Goal: Obtain resource: Obtain resource

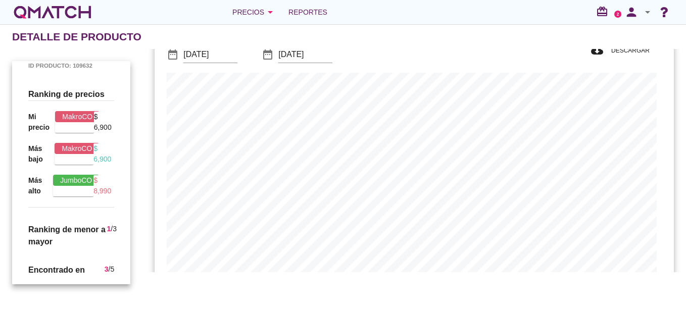
scroll to position [295, 514]
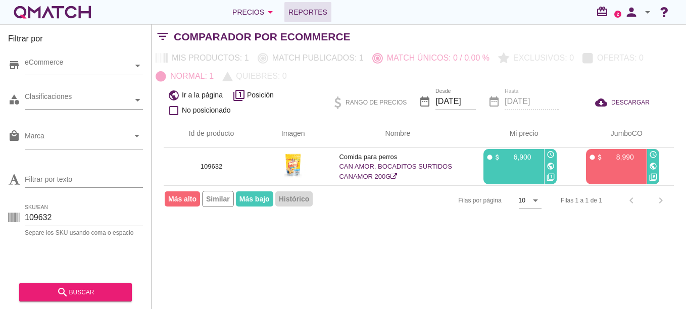
click at [299, 17] on span "Reportes" at bounding box center [307, 12] width 39 height 12
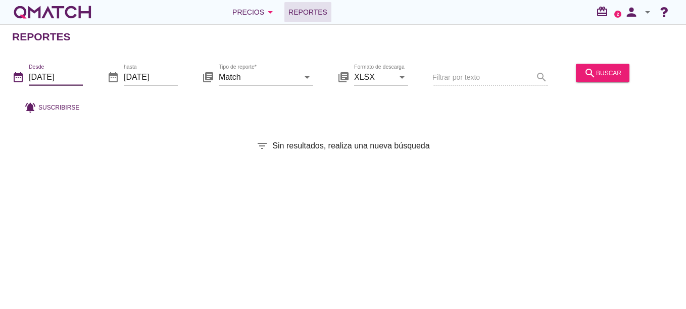
click at [52, 75] on input "2025-10-01" at bounding box center [56, 77] width 54 height 16
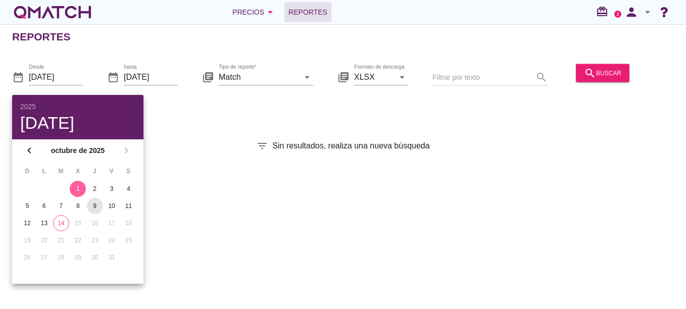
click at [91, 205] on div "9" at bounding box center [95, 205] width 16 height 9
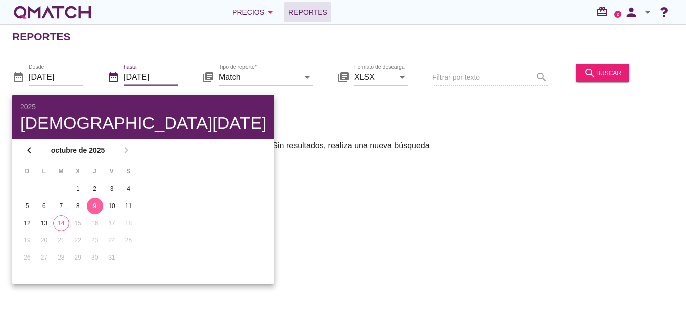
click at [159, 78] on input "[DATE]" at bounding box center [151, 77] width 54 height 16
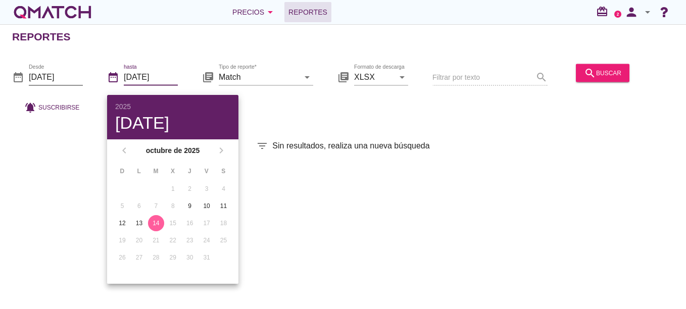
click at [70, 77] on input "2025-10-09" at bounding box center [56, 77] width 54 height 16
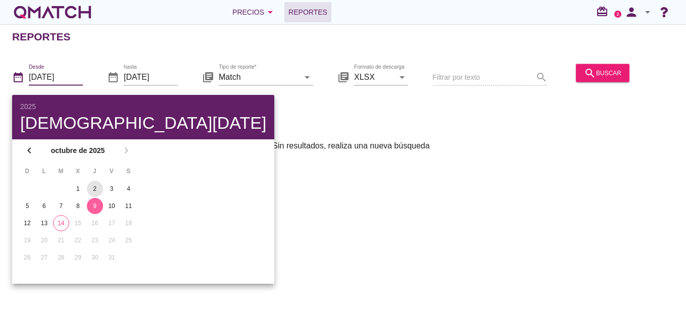
click at [89, 191] on div "2" at bounding box center [95, 188] width 16 height 9
type input "2025-10-02"
click at [156, 70] on input "[DATE]" at bounding box center [151, 77] width 54 height 16
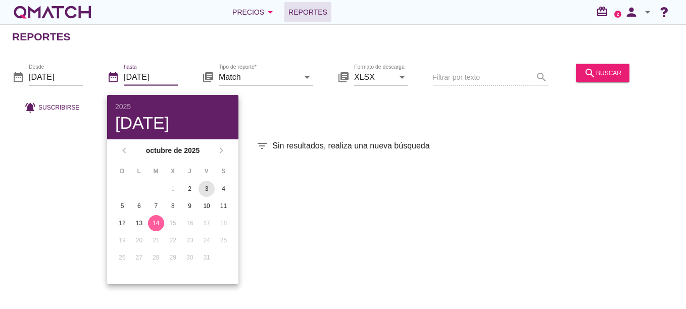
click at [209, 184] on button "3" at bounding box center [206, 189] width 16 height 16
type input "2025-10-03"
click at [584, 74] on icon "search" at bounding box center [590, 73] width 12 height 12
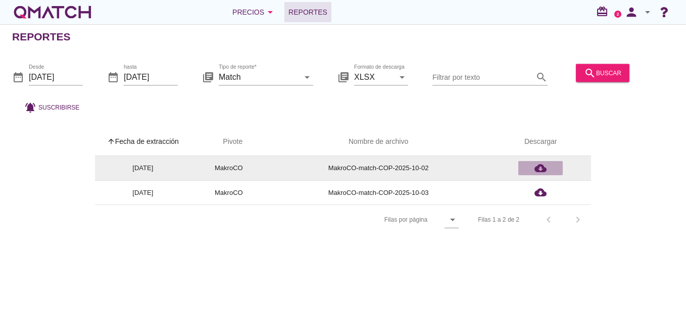
click at [544, 170] on icon "cloud_download" at bounding box center [540, 168] width 12 height 12
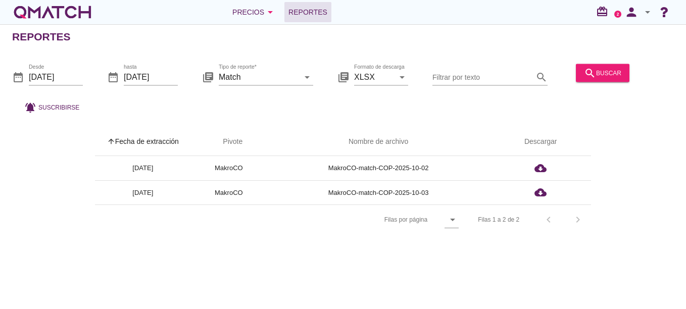
click at [296, 231] on div "Filas por página arrow_drop_down Filas 1 a 2 de 2 chevron_left chevron_right" at bounding box center [343, 220] width 496 height 30
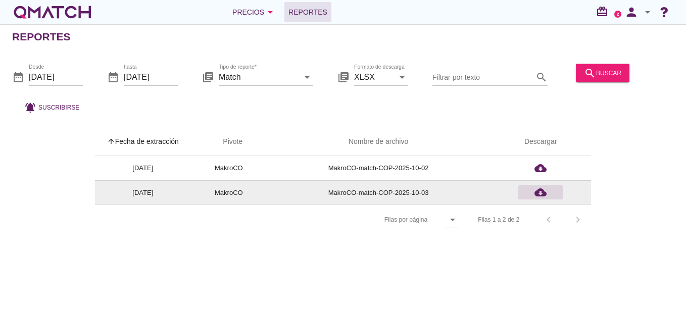
click at [545, 194] on icon "cloud_download" at bounding box center [540, 192] width 12 height 12
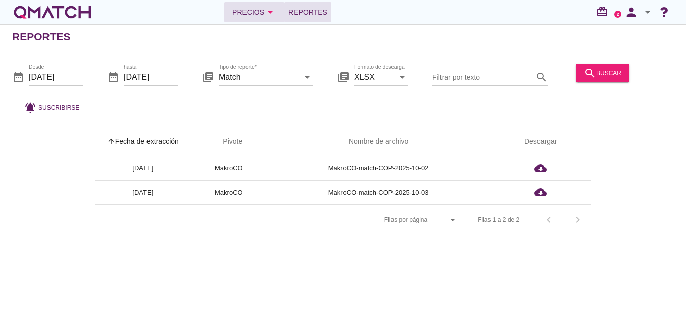
click at [260, 10] on div "Precios arrow_drop_down" at bounding box center [254, 12] width 44 height 12
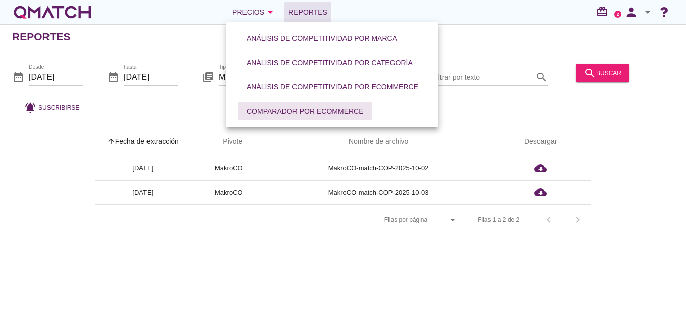
click at [281, 114] on div "Comparador por eCommerce" at bounding box center [304, 111] width 117 height 11
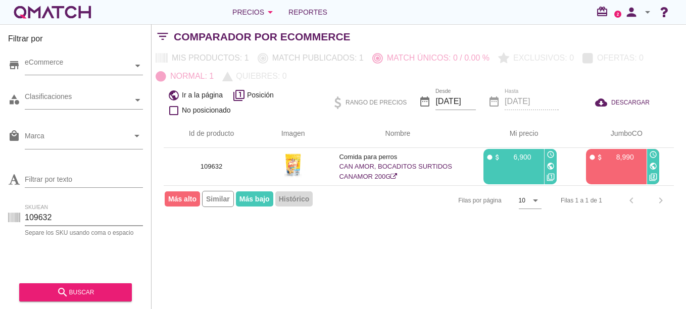
drag, startPoint x: 80, startPoint y: 222, endPoint x: 0, endPoint y: 220, distance: 79.8
click at [0, 220] on html "5 10 15 20 25 50 14-10-2025, 6:45:13 am 14-10-2025, 3:48:19 am Cerrar Rango de …" at bounding box center [343, 154] width 686 height 309
paste input "453"
click at [88, 289] on div "search buscar" at bounding box center [75, 292] width 96 height 12
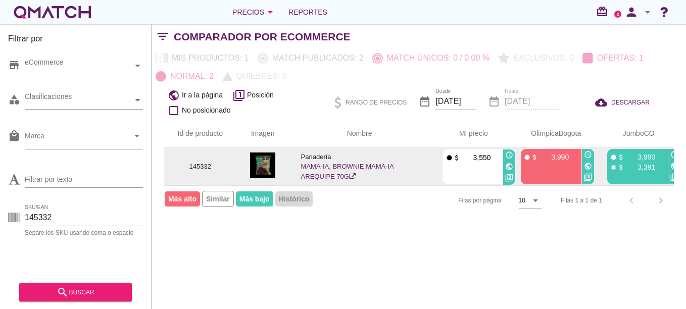
click at [350, 176] on icon at bounding box center [352, 176] width 7 height 7
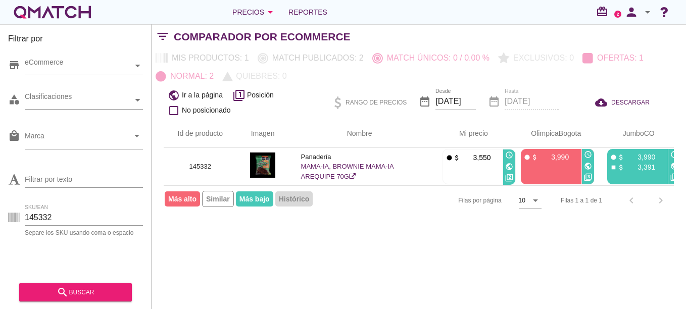
drag, startPoint x: 85, startPoint y: 212, endPoint x: -2, endPoint y: 210, distance: 86.9
click at [0, 210] on html "5 10 15 20 25 50 14-10-2025, 6:45:15 am 14-10-2025, 3:59:01 am 14-10-2025, 3:48…" at bounding box center [343, 154] width 686 height 309
paste input "074893"
type input "074893"
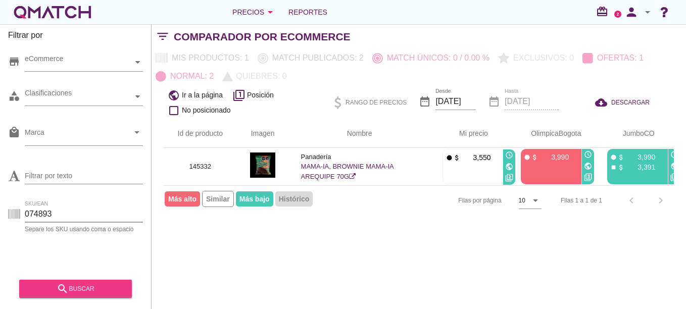
click at [83, 295] on button "search buscar" at bounding box center [75, 289] width 113 height 18
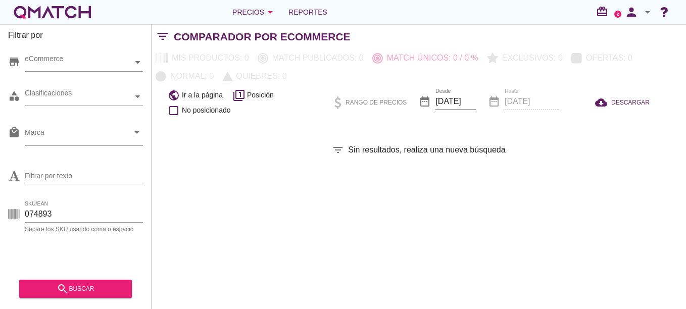
click at [453, 101] on input "[DATE]" at bounding box center [455, 101] width 40 height 16
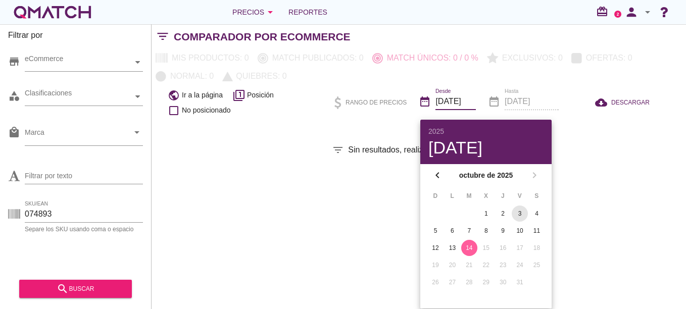
click at [518, 211] on div "3" at bounding box center [520, 213] width 16 height 9
type input "2025-10-03"
click at [623, 138] on div "Filtrar por store eCommerce category Clasificaciones local_mall Marca arrow_dro…" at bounding box center [418, 166] width 534 height 285
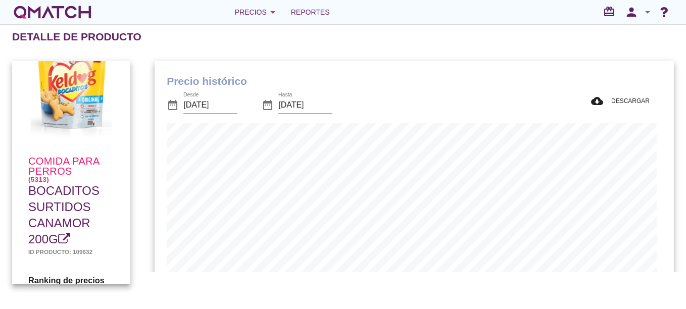
scroll to position [202, 0]
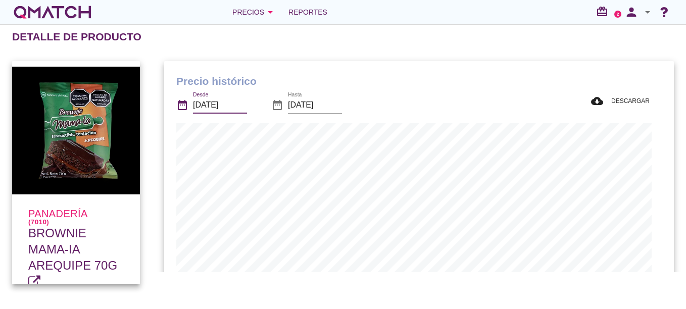
click at [214, 105] on input "[DATE]" at bounding box center [220, 105] width 54 height 16
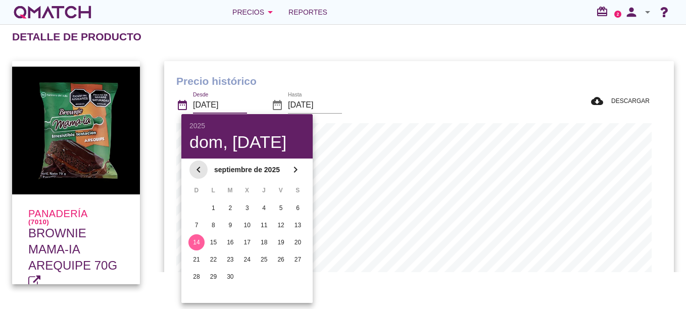
click at [199, 170] on icon "chevron_left" at bounding box center [198, 170] width 12 height 12
click at [296, 170] on icon "chevron_right" at bounding box center [295, 170] width 12 height 12
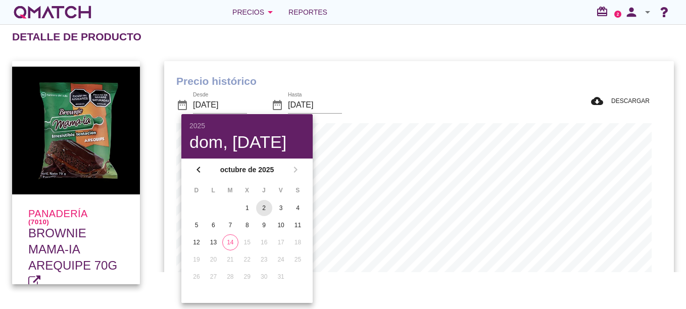
click at [265, 206] on div "2" at bounding box center [264, 207] width 16 height 9
type input "2025-10-02"
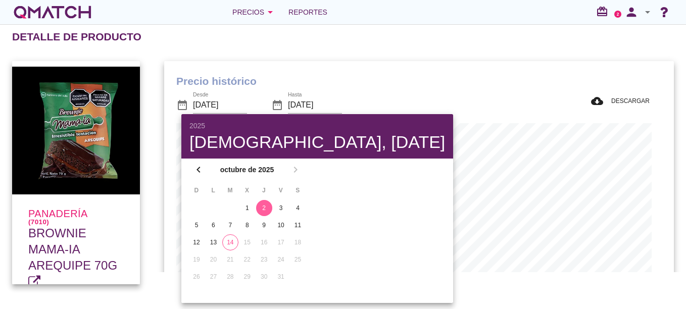
scroll to position [331, 499]
click at [313, 110] on input "[DATE]" at bounding box center [315, 105] width 54 height 16
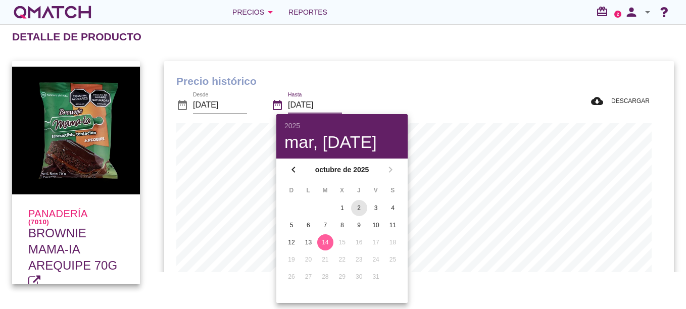
click at [357, 204] on div "2" at bounding box center [359, 207] width 16 height 9
type input "2025-10-02"
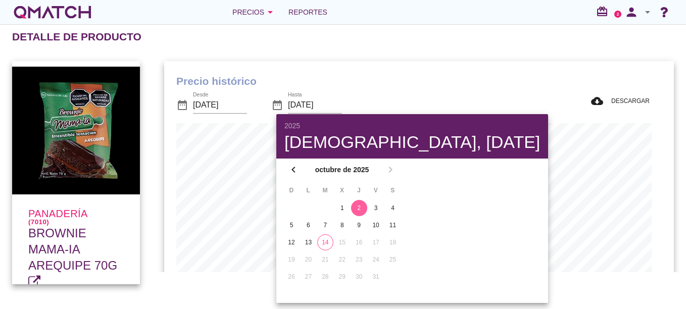
click at [409, 74] on h1 "Precio histórico" at bounding box center [418, 81] width 485 height 16
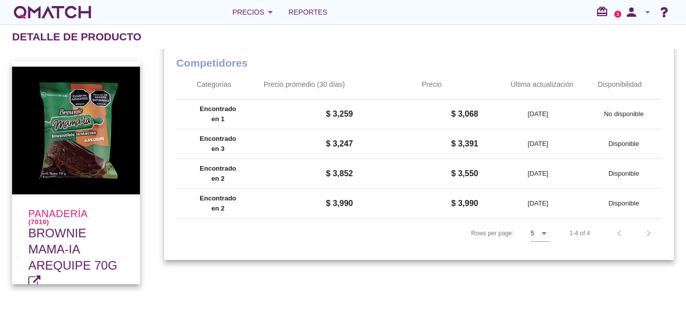
scroll to position [0, 0]
